Goal: Check status: Check status

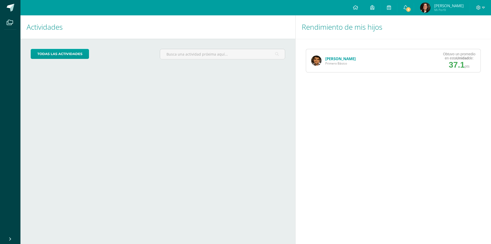
click at [344, 57] on link "[PERSON_NAME]" at bounding box center [341, 58] width 30 height 5
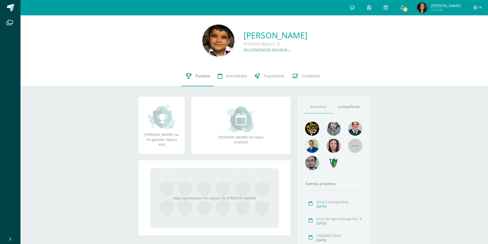
click at [198, 75] on span "Punteos" at bounding box center [202, 75] width 15 height 5
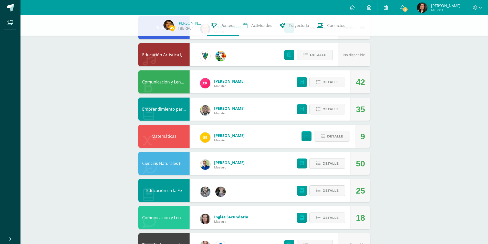
scroll to position [26, 0]
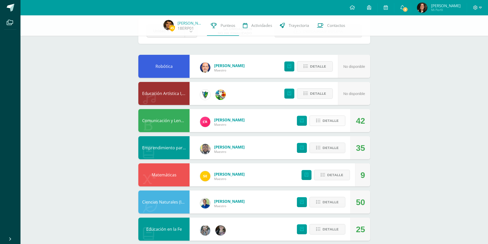
click at [336, 122] on span "Detalle" at bounding box center [330, 120] width 16 height 9
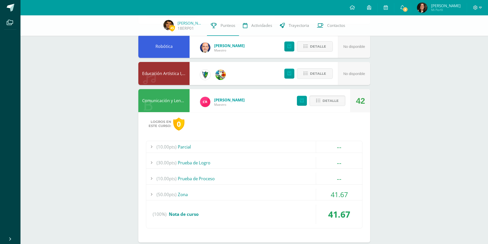
scroll to position [77, 0]
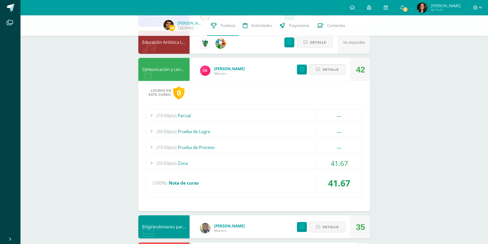
click at [153, 163] on div at bounding box center [151, 163] width 10 height 12
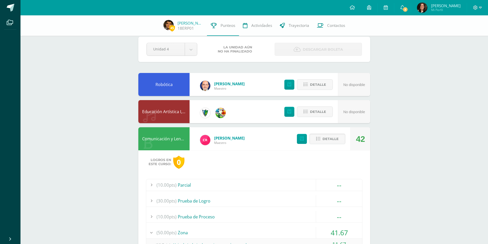
scroll to position [0, 0]
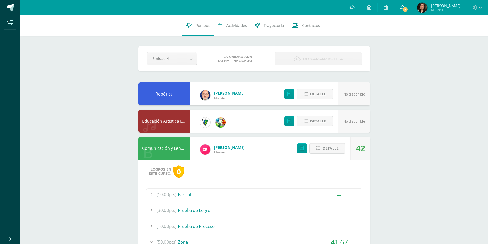
click at [408, 10] on span "3" at bounding box center [405, 10] width 6 height 6
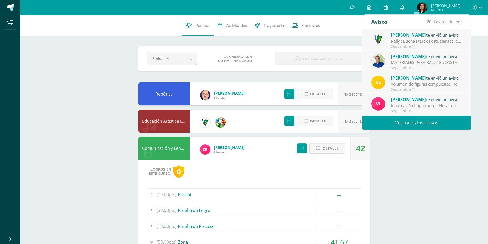
click at [404, 9] on icon at bounding box center [402, 7] width 4 height 5
